Goal: Navigation & Orientation: Find specific page/section

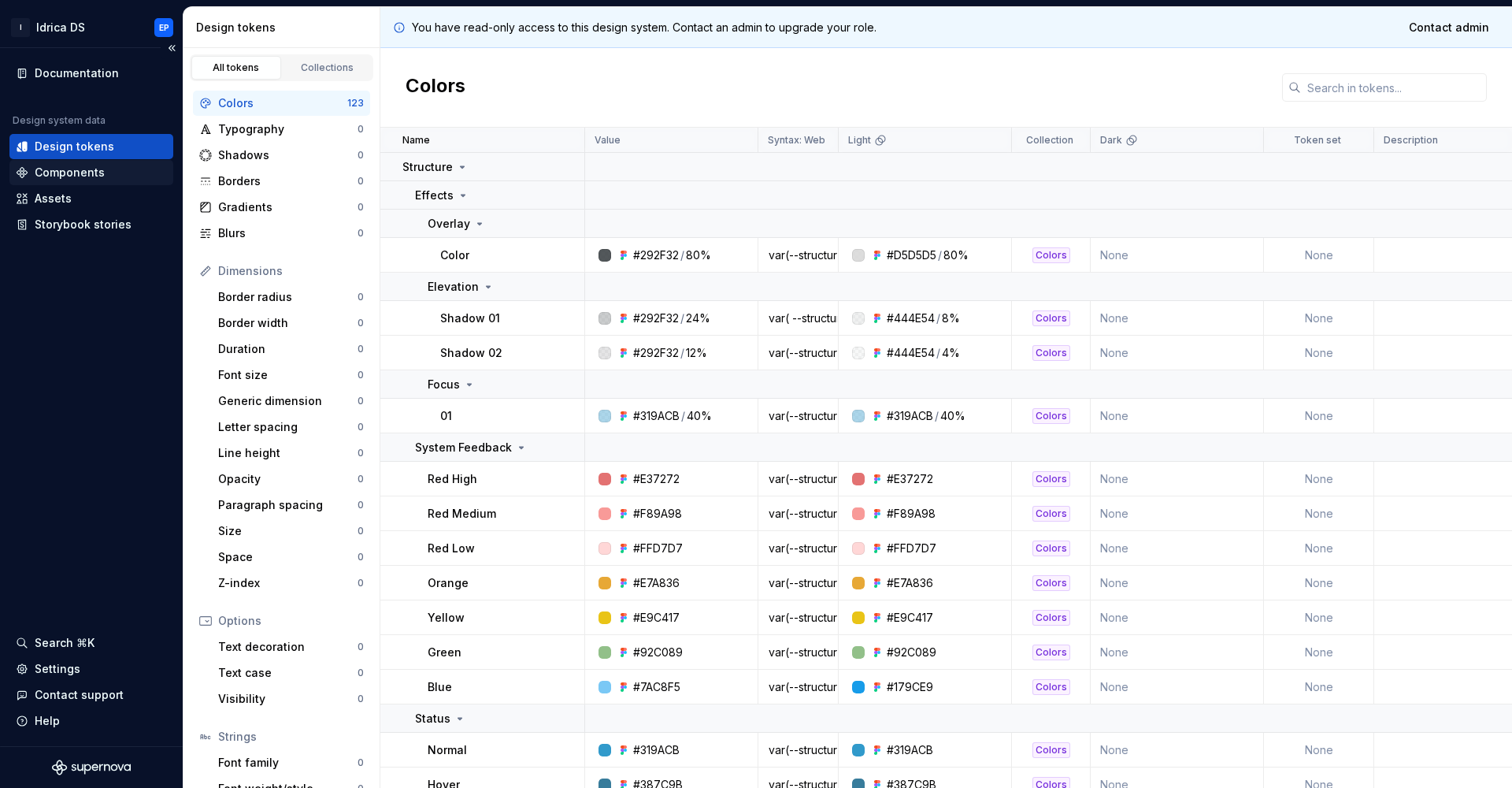
click at [103, 171] on div "Components" at bounding box center [91, 172] width 151 height 16
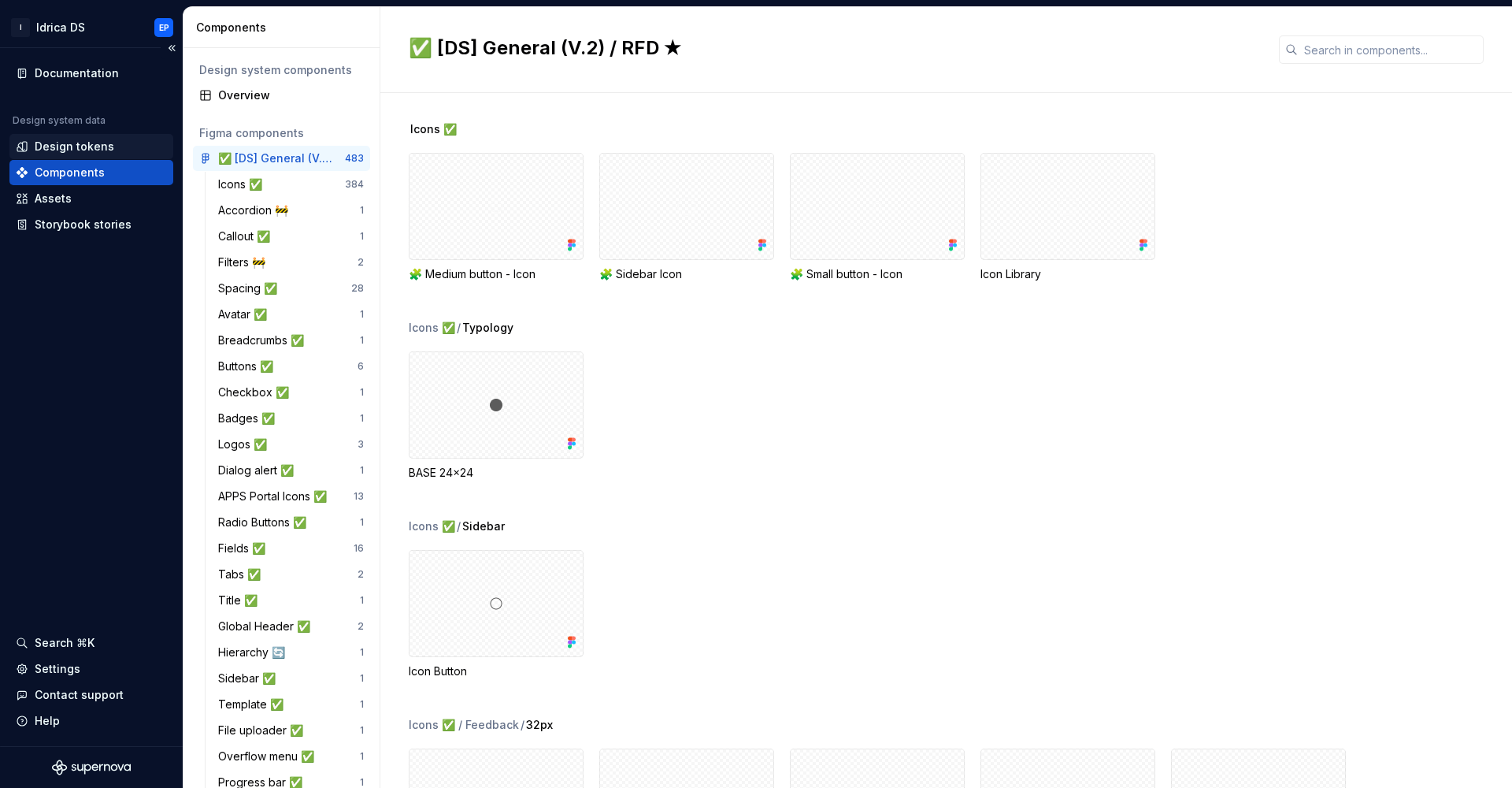
click at [114, 141] on div "Design tokens" at bounding box center [91, 146] width 151 height 16
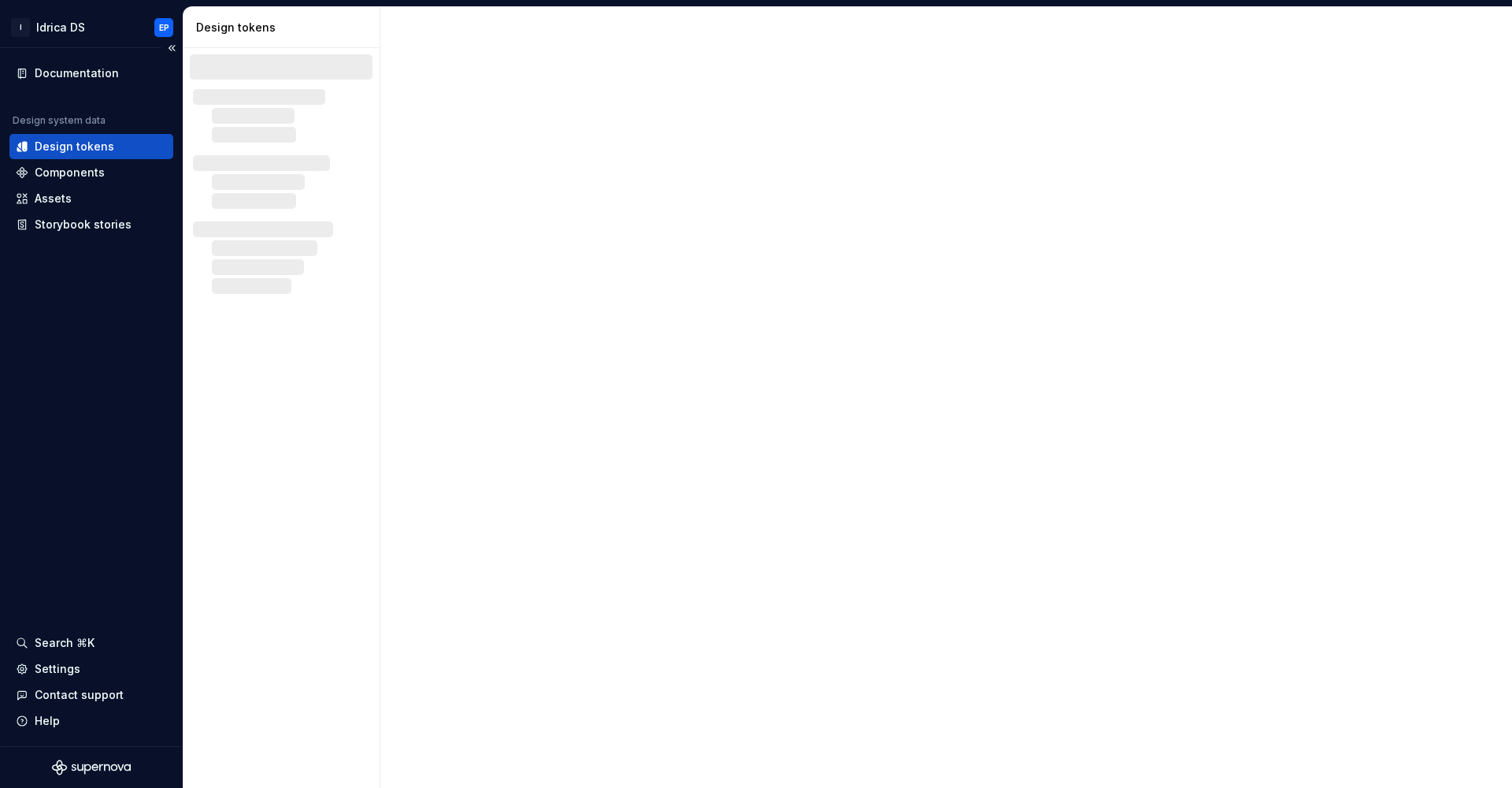
click at [112, 144] on div "Design tokens" at bounding box center [91, 146] width 151 height 16
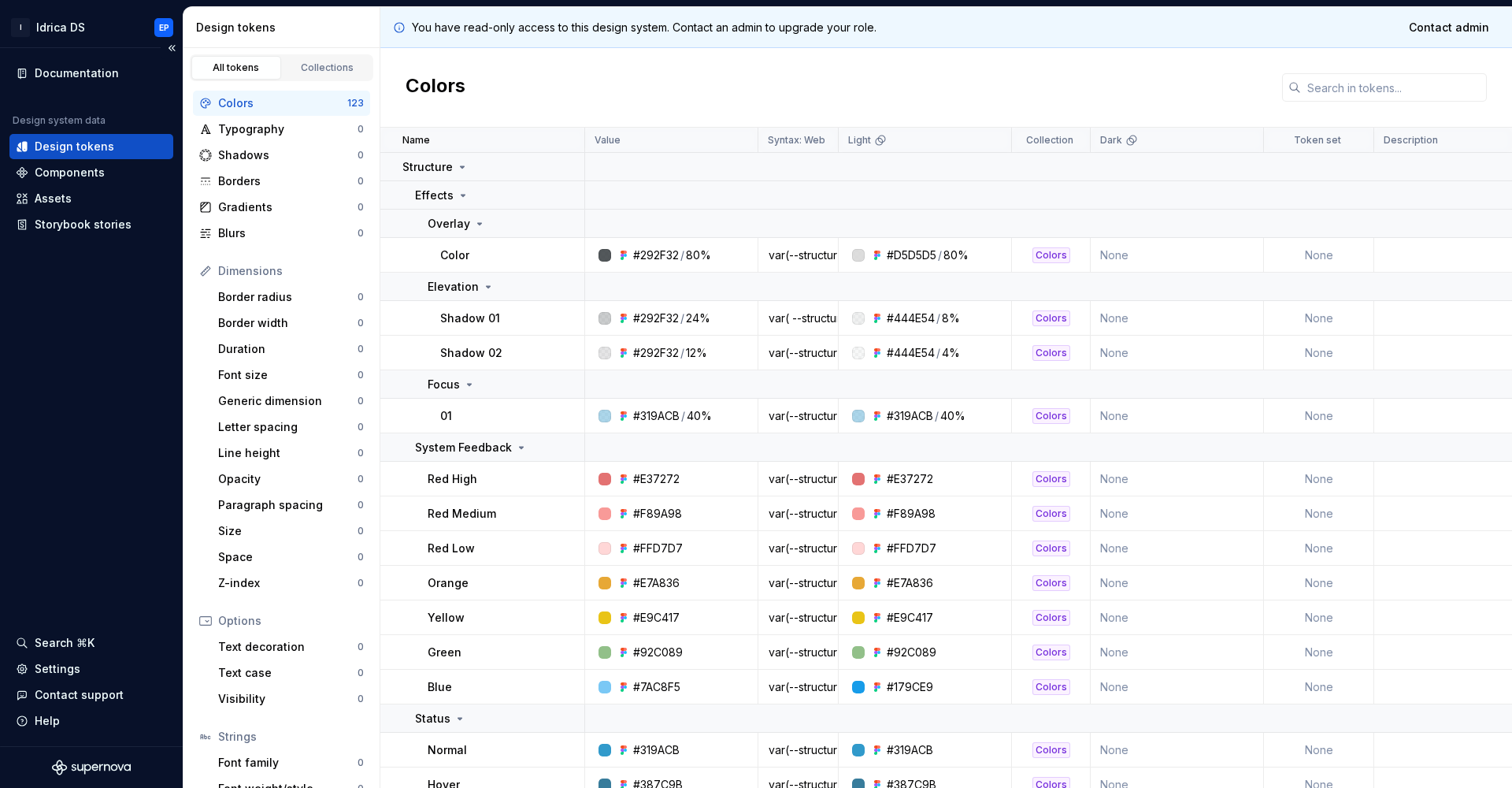
click at [111, 159] on div "Design system data Design tokens Components Assets Storybook stories" at bounding box center [91, 175] width 164 height 123
click at [102, 180] on div "Components" at bounding box center [91, 173] width 164 height 25
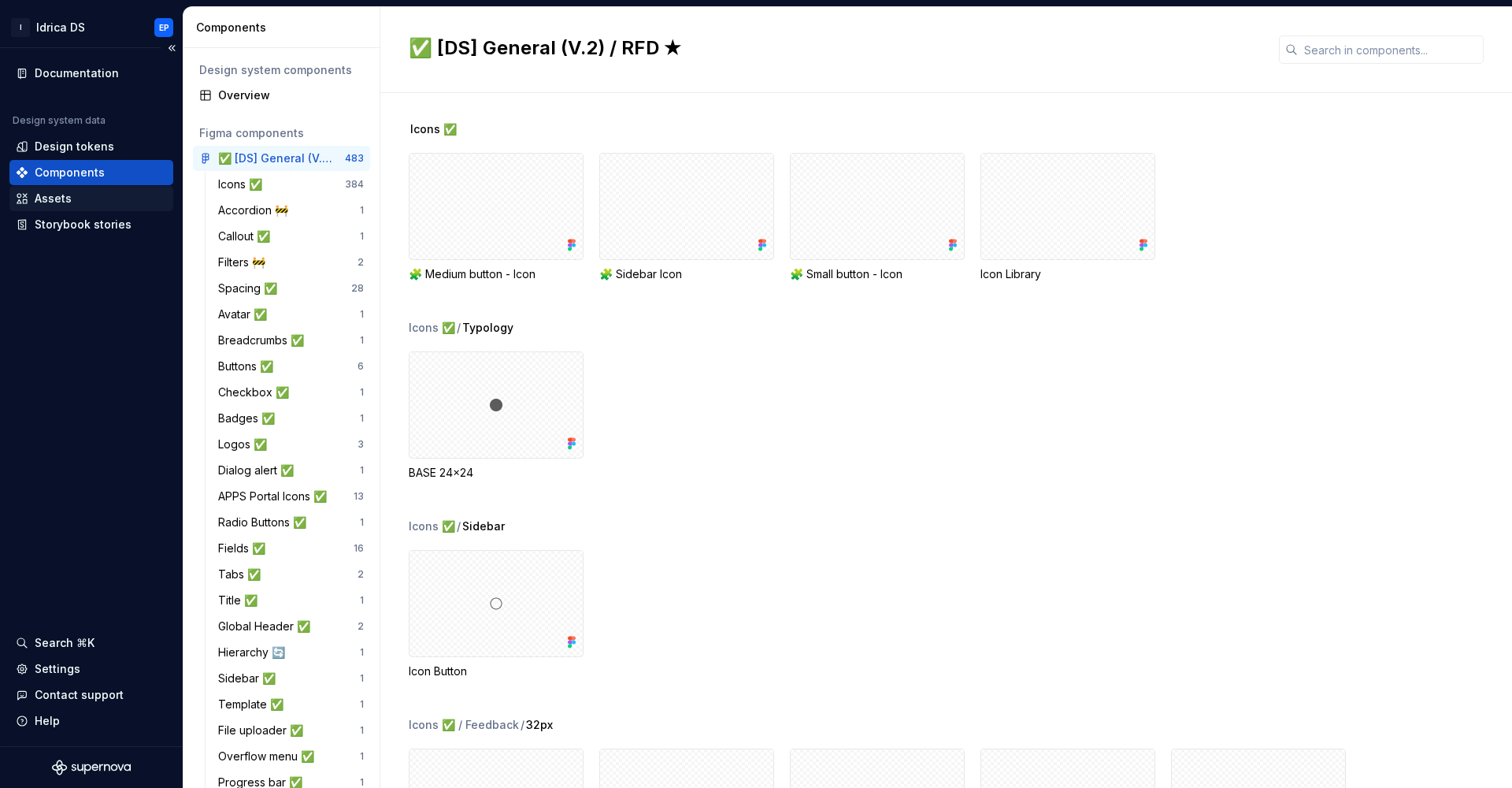
click at [93, 203] on div "Assets" at bounding box center [91, 198] width 151 height 16
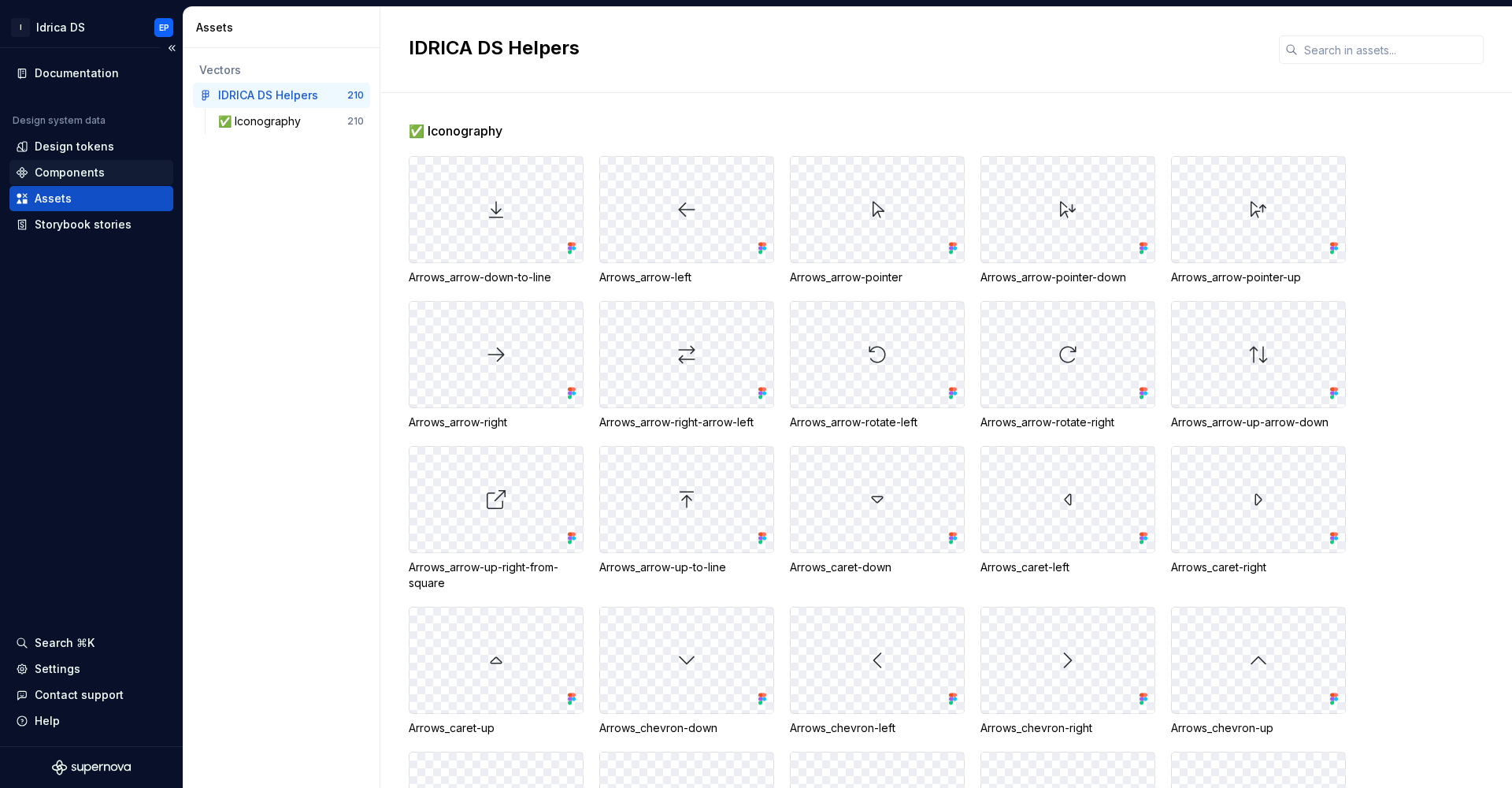
click at [103, 177] on div "Components" at bounding box center [91, 172] width 151 height 16
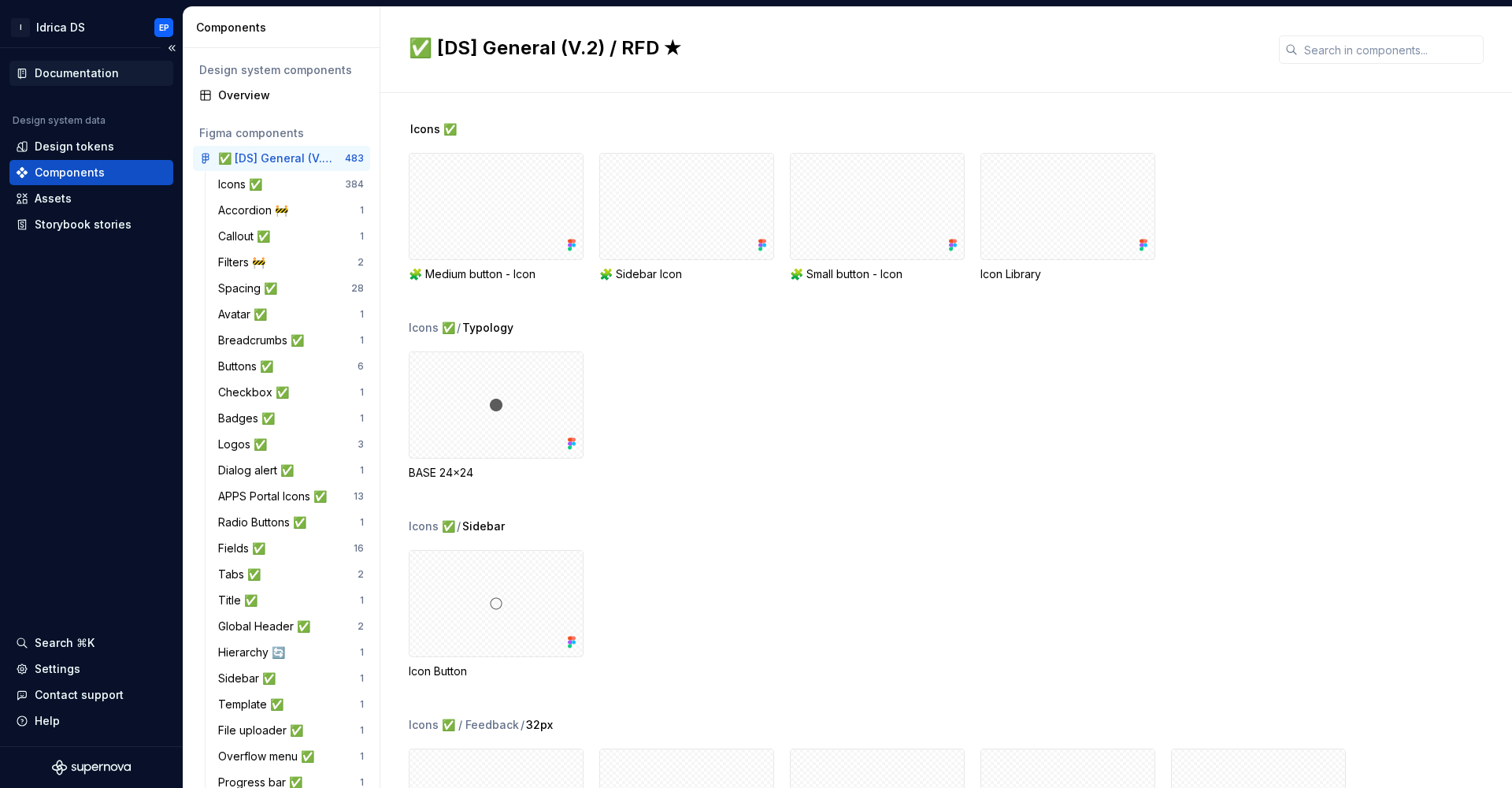
click at [102, 77] on div "Documentation" at bounding box center [76, 73] width 84 height 16
